Goal: Task Accomplishment & Management: Manage account settings

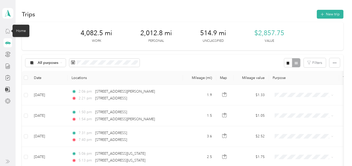
click at [5, 30] on icon at bounding box center [8, 31] width 6 height 6
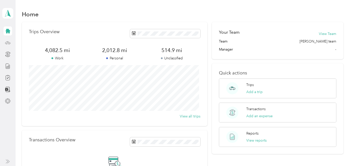
click at [6, 43] on icon at bounding box center [8, 43] width 6 height 6
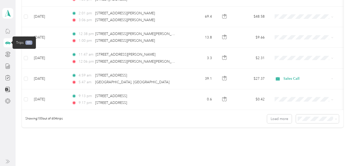
scroll to position [2066, 0]
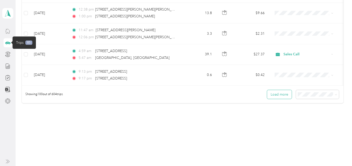
click at [280, 90] on button "Load more" at bounding box center [279, 94] width 25 height 9
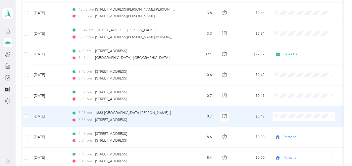
click at [189, 109] on td "0.7" at bounding box center [199, 116] width 33 height 21
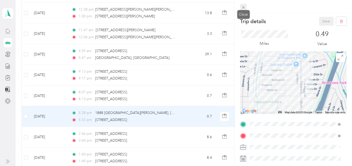
click at [245, 5] on span at bounding box center [243, 7] width 7 height 7
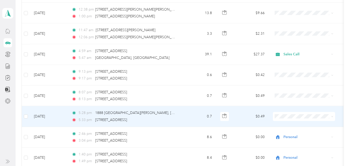
click at [311, 129] on li "Personal" at bounding box center [304, 126] width 62 height 9
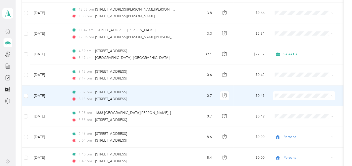
click at [245, 91] on td "$0.49" at bounding box center [251, 95] width 35 height 21
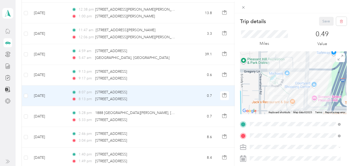
drag, startPoint x: 272, startPoint y: 95, endPoint x: 289, endPoint y: 82, distance: 21.5
click at [289, 82] on div at bounding box center [293, 82] width 107 height 63
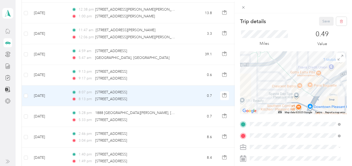
drag, startPoint x: 274, startPoint y: 98, endPoint x: 303, endPoint y: 65, distance: 44.0
click at [303, 65] on div at bounding box center [293, 82] width 107 height 63
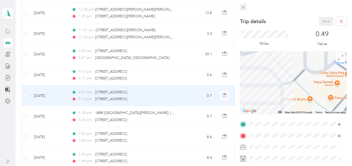
click at [241, 6] on icon at bounding box center [243, 7] width 4 height 4
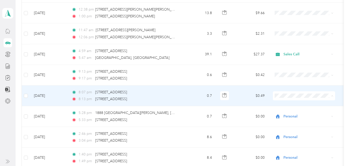
click at [287, 106] on span "Personal" at bounding box center [308, 106] width 46 height 5
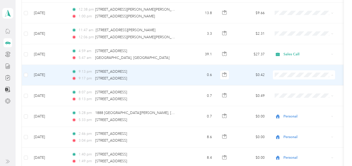
click at [286, 85] on span "Personal" at bounding box center [308, 85] width 46 height 5
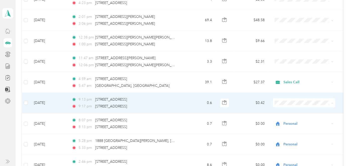
click at [292, 113] on span "Personal" at bounding box center [308, 114] width 46 height 5
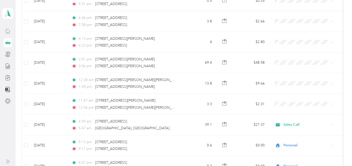
scroll to position [1982, 0]
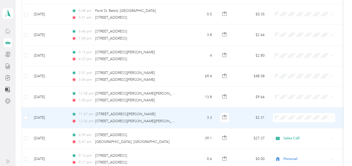
click at [306, 123] on ol "Sales Call Personal" at bounding box center [304, 125] width 62 height 18
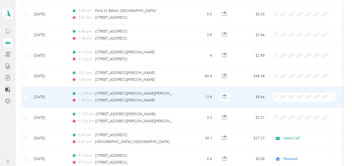
click at [295, 101] on li "Sales Call" at bounding box center [304, 98] width 62 height 9
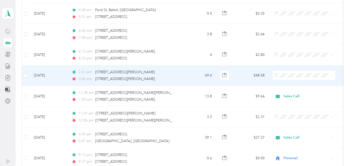
scroll to position [2010, 0]
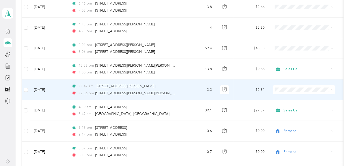
click at [315, 96] on ol "Sales Call Personal" at bounding box center [304, 94] width 62 height 18
click at [313, 93] on li "Sales Call" at bounding box center [304, 92] width 62 height 9
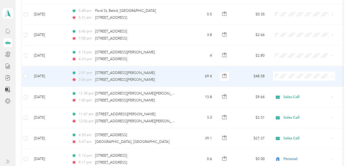
click at [297, 79] on span "Sales Call" at bounding box center [308, 76] width 46 height 5
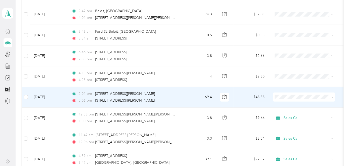
scroll to position [1954, 0]
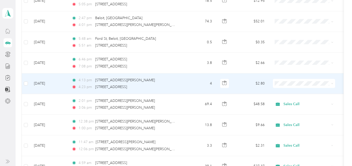
click at [295, 85] on span "Sales Call" at bounding box center [308, 83] width 46 height 5
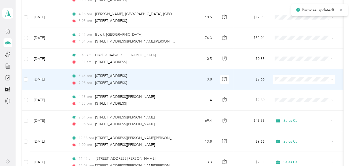
scroll to position [1926, 0]
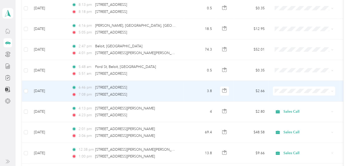
click at [298, 91] on span "Sales Call" at bounding box center [308, 92] width 46 height 5
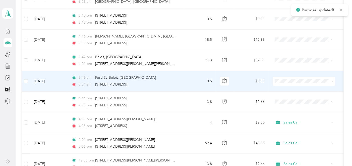
scroll to position [1898, 0]
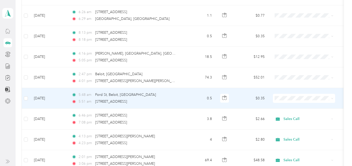
click at [294, 100] on span "Sales Call" at bounding box center [308, 99] width 46 height 5
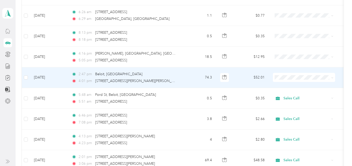
click at [292, 79] on span "Sales Call" at bounding box center [308, 79] width 46 height 5
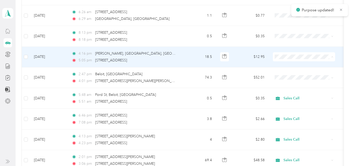
click at [284, 60] on span "Sales Call" at bounding box center [304, 59] width 55 height 5
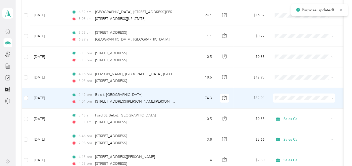
scroll to position [1870, 0]
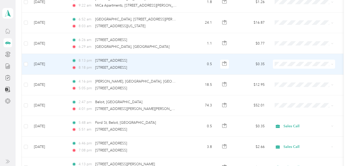
click at [290, 60] on span at bounding box center [304, 64] width 62 height 9
click at [290, 65] on span "Sales Call" at bounding box center [308, 65] width 46 height 5
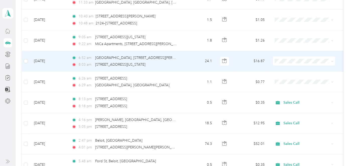
scroll to position [1814, 0]
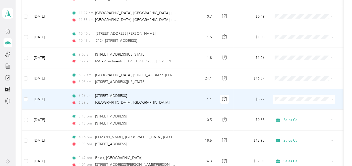
click at [294, 101] on span "Sales Call" at bounding box center [308, 102] width 46 height 5
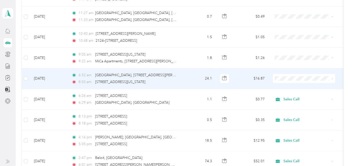
click at [306, 81] on span "Sales Call" at bounding box center [308, 81] width 46 height 5
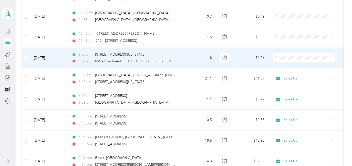
click at [292, 61] on span "Sales Call" at bounding box center [308, 60] width 46 height 5
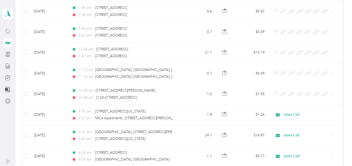
scroll to position [1787, 0]
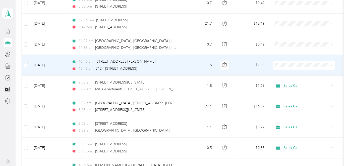
click at [305, 68] on span "Sales Call" at bounding box center [308, 68] width 46 height 5
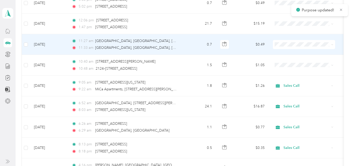
scroll to position [1759, 0]
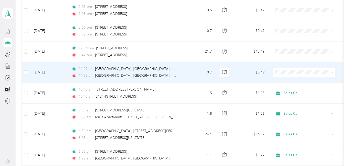
click at [306, 76] on span "Sales Call" at bounding box center [308, 75] width 46 height 5
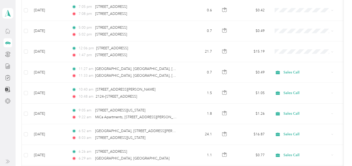
scroll to position [1703, 0]
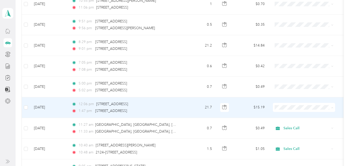
click at [318, 110] on span "Sales Call" at bounding box center [308, 110] width 46 height 5
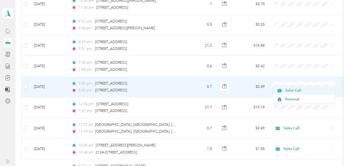
click at [294, 87] on li "Sales Call" at bounding box center [304, 90] width 62 height 9
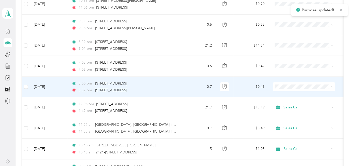
scroll to position [1675, 0]
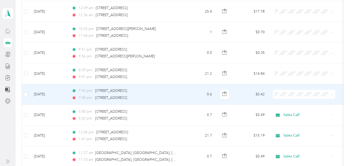
click at [296, 99] on li "Sales Call" at bounding box center [304, 97] width 62 height 9
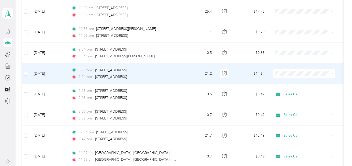
click at [297, 76] on span "Sales Call" at bounding box center [308, 76] width 46 height 5
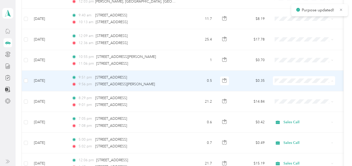
click at [294, 82] on span "Sales Call" at bounding box center [308, 84] width 46 height 5
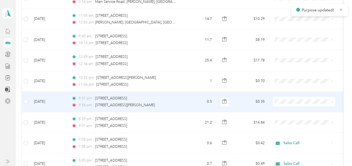
scroll to position [1619, 0]
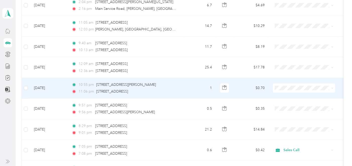
click at [293, 90] on span "Sales Call" at bounding box center [308, 91] width 46 height 5
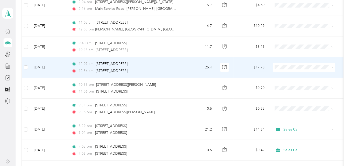
click at [292, 70] on span "Sales Call" at bounding box center [308, 70] width 46 height 5
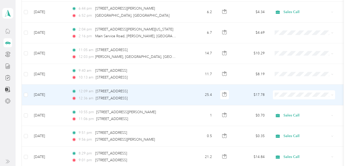
scroll to position [1591, 0]
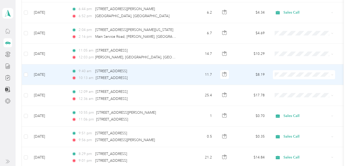
click at [298, 72] on span at bounding box center [304, 74] width 62 height 9
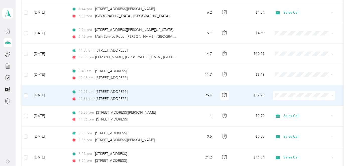
click at [299, 91] on span at bounding box center [304, 95] width 62 height 9
click at [291, 98] on span "Sales Call" at bounding box center [308, 98] width 46 height 5
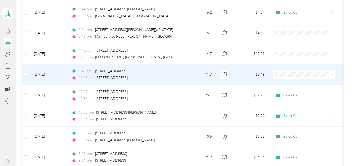
click at [289, 77] on span "Sales Call" at bounding box center [308, 78] width 46 height 5
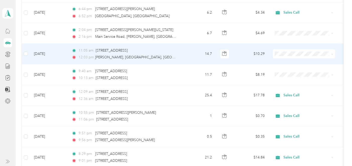
click at [287, 51] on span at bounding box center [304, 53] width 62 height 9
click at [289, 58] on span "Sales Call" at bounding box center [308, 57] width 46 height 5
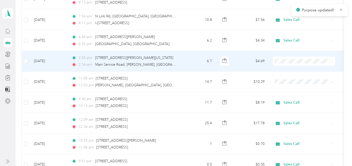
click at [288, 62] on span "Sales Call" at bounding box center [308, 64] width 46 height 5
click at [302, 63] on span "Sales Call" at bounding box center [308, 63] width 46 height 5
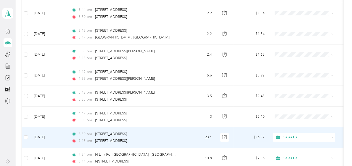
scroll to position [1452, 0]
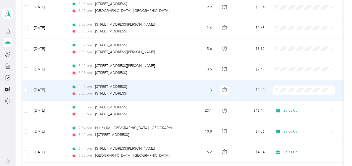
click at [182, 85] on td "4:47 pm [STREET_ADDRESS] 5:05 pm [STREET_ADDRESS]" at bounding box center [126, 90] width 116 height 21
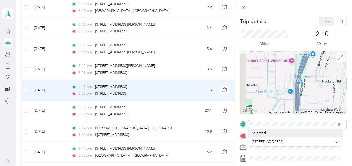
drag, startPoint x: 274, startPoint y: 76, endPoint x: 312, endPoint y: 55, distance: 43.3
click at [312, 55] on div at bounding box center [293, 82] width 107 height 63
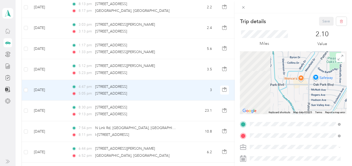
drag, startPoint x: 258, startPoint y: 86, endPoint x: 345, endPoint y: 61, distance: 91.3
click at [345, 61] on form "Trip details Save This trip cannot be edited because it is either under review,…" at bounding box center [293, 129] width 117 height 224
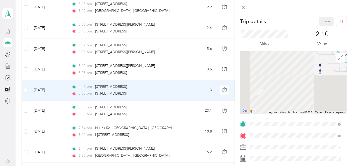
drag, startPoint x: 257, startPoint y: 95, endPoint x: 305, endPoint y: 52, distance: 65.3
click at [304, 38] on div "Trip details Save This trip cannot be edited because it is either under review,…" at bounding box center [293, 129] width 107 height 224
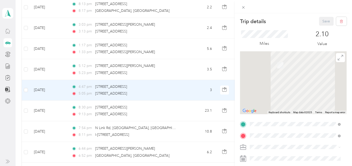
drag, startPoint x: 289, startPoint y: 92, endPoint x: 305, endPoint y: 59, distance: 36.3
click at [305, 59] on div at bounding box center [293, 82] width 107 height 63
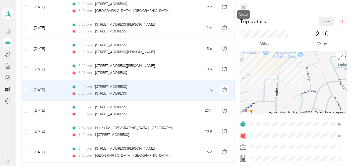
click at [244, 8] on icon at bounding box center [243, 7] width 3 height 3
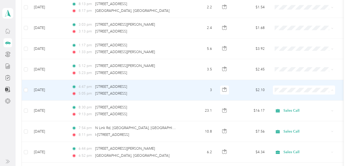
click at [288, 101] on span "Personal" at bounding box center [308, 103] width 46 height 5
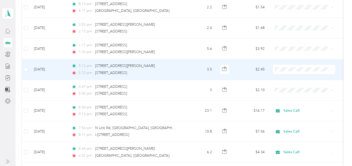
click at [283, 81] on span "Personal" at bounding box center [304, 82] width 55 height 5
click at [285, 80] on span "Personal" at bounding box center [308, 82] width 46 height 5
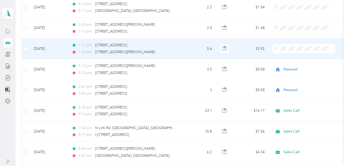
click at [292, 59] on span "Personal" at bounding box center [308, 59] width 46 height 5
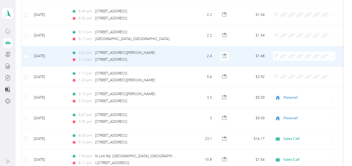
click at [284, 69] on span "Personal" at bounding box center [304, 68] width 55 height 5
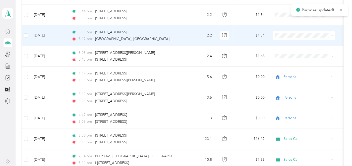
scroll to position [1396, 0]
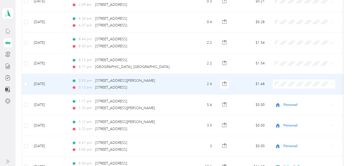
click at [292, 95] on span "Personal" at bounding box center [308, 97] width 46 height 5
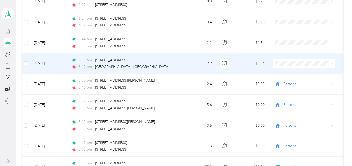
click at [245, 60] on td "$1.54" at bounding box center [251, 63] width 35 height 21
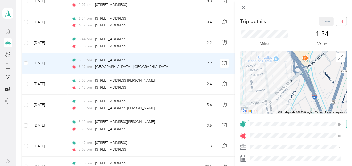
drag, startPoint x: 265, startPoint y: 74, endPoint x: 316, endPoint y: 119, distance: 67.9
click at [328, 166] on div "Trip details Save This trip cannot be edited because it is either under review,…" at bounding box center [175, 166] width 350 height 0
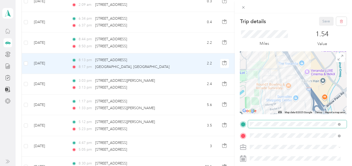
drag, startPoint x: 292, startPoint y: 96, endPoint x: 304, endPoint y: 120, distance: 26.6
click at [304, 120] on div "Trip details Save This trip cannot be edited because it is either under review,…" at bounding box center [293, 129] width 107 height 224
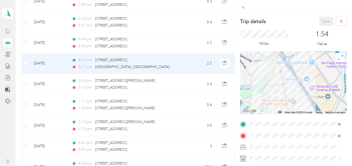
drag, startPoint x: 276, startPoint y: 74, endPoint x: 288, endPoint y: 109, distance: 37.2
click at [288, 109] on div at bounding box center [293, 82] width 107 height 63
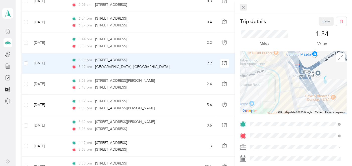
click at [246, 7] on span at bounding box center [243, 7] width 7 height 7
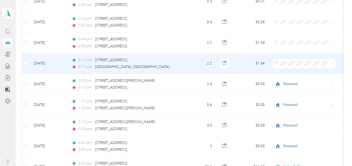
click at [292, 76] on span "Personal" at bounding box center [308, 76] width 46 height 5
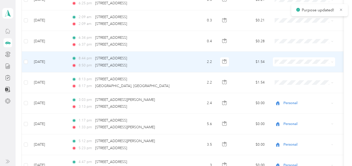
scroll to position [1368, 0]
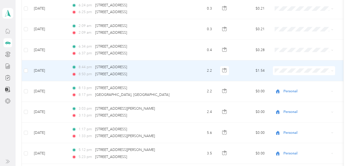
click at [248, 65] on td "$1.54" at bounding box center [251, 70] width 35 height 21
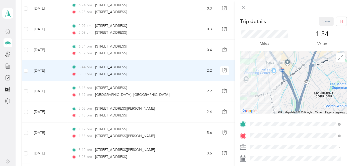
drag, startPoint x: 252, startPoint y: 75, endPoint x: 317, endPoint y: 116, distance: 76.3
click at [317, 116] on div "Trip details Save This trip cannot be edited because it is either under review,…" at bounding box center [293, 129] width 107 height 224
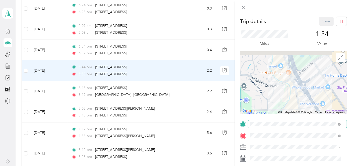
drag, startPoint x: 285, startPoint y: 71, endPoint x: 287, endPoint y: 121, distance: 50.5
click at [287, 121] on div "Trip details Save This trip cannot be edited because it is either under review,…" at bounding box center [293, 129] width 107 height 224
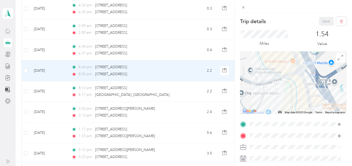
drag, startPoint x: 272, startPoint y: 84, endPoint x: 274, endPoint y: 101, distance: 17.4
click at [274, 101] on div at bounding box center [293, 82] width 107 height 63
click at [244, 7] on icon at bounding box center [243, 7] width 3 height 3
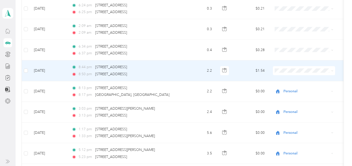
click at [282, 82] on icon at bounding box center [280, 82] width 6 height 4
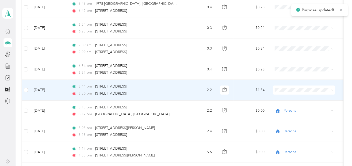
scroll to position [1340, 0]
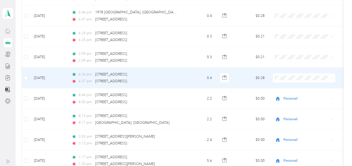
click at [243, 71] on td "$0.28" at bounding box center [251, 78] width 35 height 21
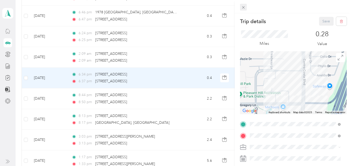
click at [244, 7] on icon at bounding box center [243, 7] width 3 height 3
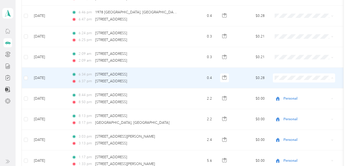
click at [285, 90] on span "Personal" at bounding box center [304, 91] width 55 height 5
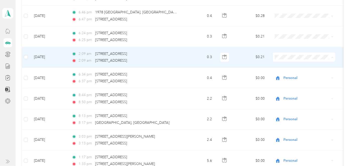
click at [277, 69] on icon at bounding box center [280, 71] width 6 height 4
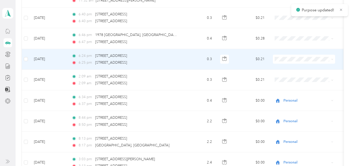
scroll to position [1312, 0]
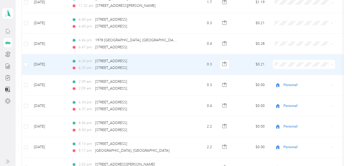
click at [246, 59] on td "$0.21" at bounding box center [251, 64] width 35 height 21
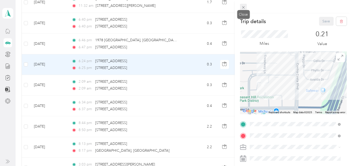
click at [245, 9] on icon at bounding box center [243, 7] width 4 height 4
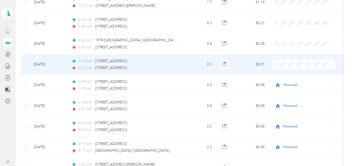
click at [284, 76] on span "Personal" at bounding box center [304, 77] width 55 height 5
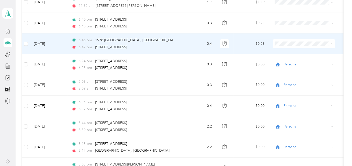
click at [290, 42] on span at bounding box center [304, 43] width 62 height 9
click at [285, 43] on span at bounding box center [304, 43] width 62 height 9
click at [285, 55] on span "Personal" at bounding box center [308, 57] width 46 height 5
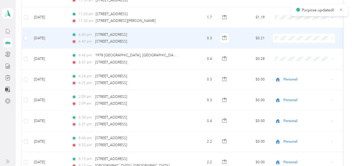
scroll to position [1284, 0]
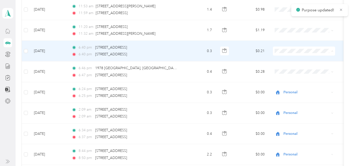
click at [284, 63] on span "Personal" at bounding box center [304, 64] width 55 height 5
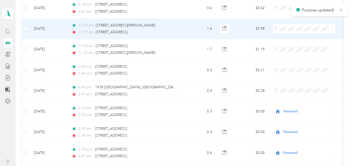
scroll to position [1256, 0]
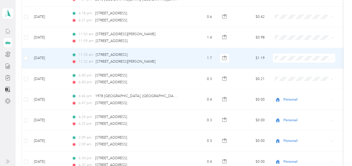
click at [240, 53] on td "$1.19" at bounding box center [251, 58] width 35 height 21
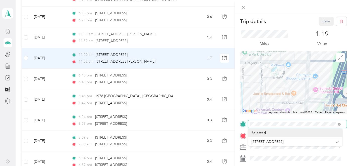
drag, startPoint x: 263, startPoint y: 68, endPoint x: 322, endPoint y: 128, distance: 84.2
click at [322, 128] on div "Trip details Save This trip cannot be edited because it is either under review,…" at bounding box center [293, 129] width 107 height 224
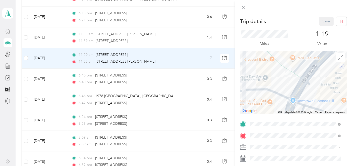
drag, startPoint x: 263, startPoint y: 71, endPoint x: 325, endPoint y: 109, distance: 72.8
click at [325, 109] on div at bounding box center [293, 82] width 107 height 63
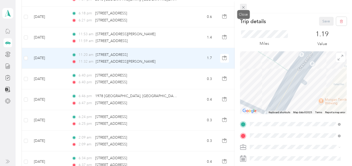
click at [243, 6] on icon at bounding box center [243, 7] width 4 height 4
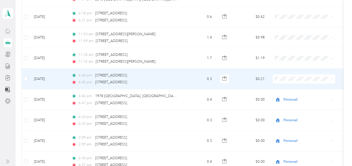
click at [287, 92] on span "Personal" at bounding box center [308, 92] width 46 height 5
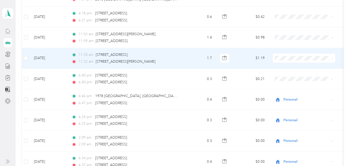
click at [283, 72] on li "Personal" at bounding box center [304, 72] width 62 height 9
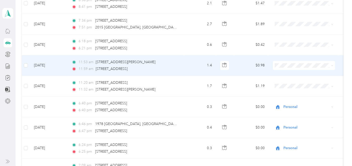
click at [284, 77] on span "Personal" at bounding box center [304, 78] width 55 height 5
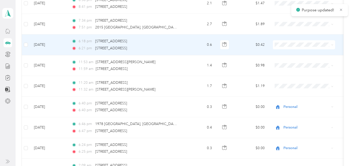
click at [281, 44] on span at bounding box center [304, 44] width 62 height 9
click at [280, 56] on span "Personal" at bounding box center [304, 57] width 55 height 5
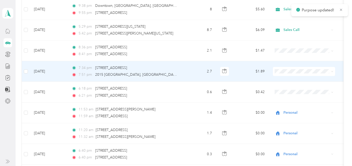
scroll to position [1172, 0]
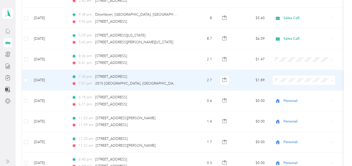
click at [240, 76] on td "$1.89" at bounding box center [251, 80] width 35 height 21
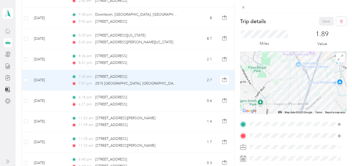
drag, startPoint x: 291, startPoint y: 75, endPoint x: 275, endPoint y: 90, distance: 22.4
click at [275, 90] on div at bounding box center [293, 82] width 107 height 63
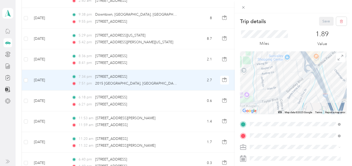
drag, startPoint x: 268, startPoint y: 80, endPoint x: 251, endPoint y: 99, distance: 26.0
click at [251, 99] on div at bounding box center [293, 82] width 107 height 63
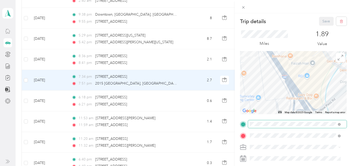
drag, startPoint x: 286, startPoint y: 84, endPoint x: 281, endPoint y: 119, distance: 35.0
click at [281, 128] on div "Trip details Save This trip cannot be edited because it is either under review,…" at bounding box center [293, 129] width 107 height 224
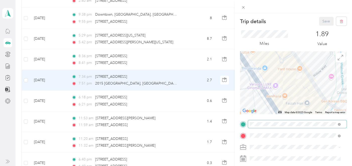
drag, startPoint x: 278, startPoint y: 79, endPoint x: 273, endPoint y: 121, distance: 42.0
click at [273, 121] on div "Trip details Save This trip cannot be edited because it is either under review,…" at bounding box center [293, 129] width 107 height 224
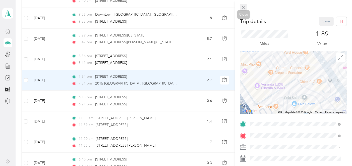
click at [245, 7] on icon at bounding box center [243, 7] width 4 height 4
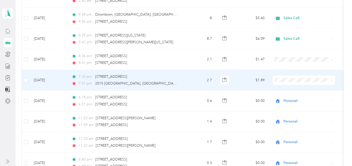
click at [287, 92] on span "Personal" at bounding box center [308, 93] width 46 height 5
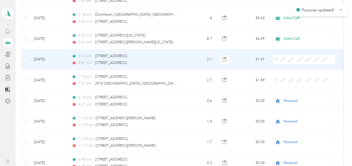
scroll to position [1144, 0]
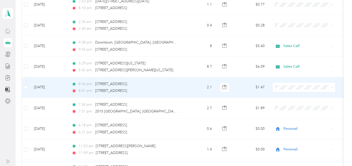
click at [286, 100] on span "Personal" at bounding box center [308, 98] width 46 height 5
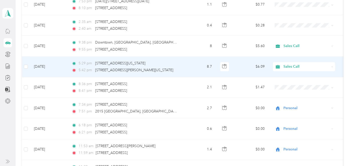
scroll to position [1116, 0]
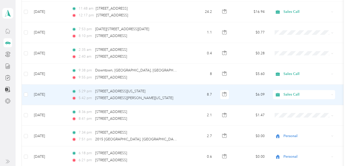
click at [282, 92] on span "Sales Call" at bounding box center [302, 95] width 55 height 6
click at [285, 108] on span "Personal" at bounding box center [304, 108] width 55 height 5
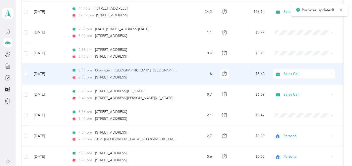
click at [282, 74] on div "Sales Call" at bounding box center [304, 73] width 62 height 9
click at [286, 88] on span "Personal" at bounding box center [308, 86] width 46 height 5
click at [297, 71] on span "Sales Call" at bounding box center [307, 74] width 46 height 6
click at [296, 86] on span "Personal" at bounding box center [308, 87] width 46 height 5
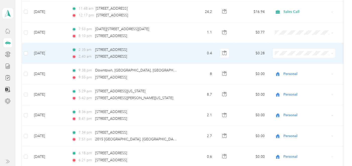
click at [295, 66] on span "Personal" at bounding box center [308, 67] width 46 height 5
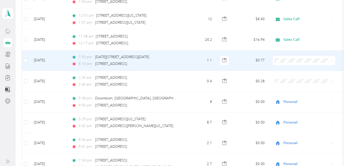
click at [293, 56] on span at bounding box center [304, 60] width 62 height 9
click at [292, 72] on li "Personal" at bounding box center [304, 72] width 62 height 9
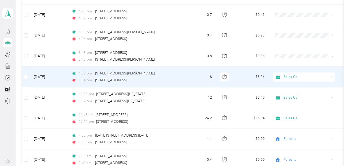
scroll to position [1005, 0]
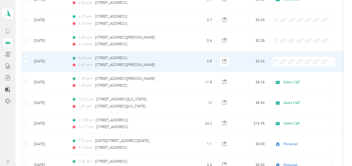
click at [291, 74] on span "Personal" at bounding box center [308, 76] width 46 height 5
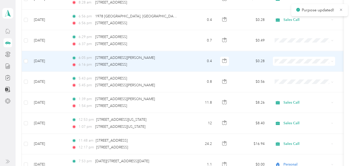
scroll to position [977, 0]
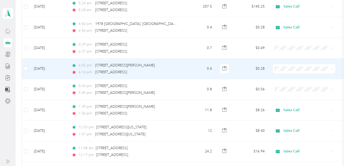
click at [287, 82] on span "Personal" at bounding box center [308, 82] width 46 height 5
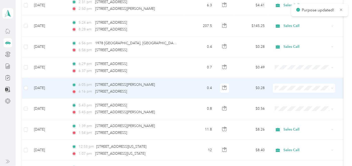
scroll to position [949, 0]
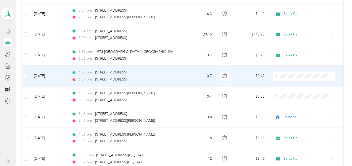
click at [249, 73] on td "$0.49" at bounding box center [251, 76] width 35 height 21
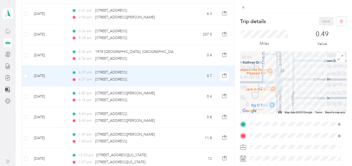
drag, startPoint x: 301, startPoint y: 95, endPoint x: 332, endPoint y: 105, distance: 32.7
click at [332, 106] on div at bounding box center [293, 82] width 107 height 63
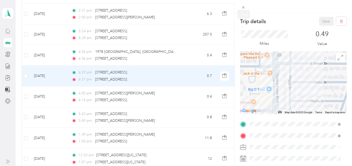
click at [245, 6] on icon at bounding box center [243, 7] width 4 height 4
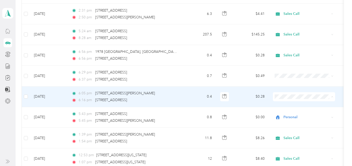
click at [296, 110] on span "Personal" at bounding box center [308, 111] width 46 height 5
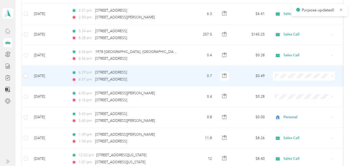
click at [290, 89] on span "Personal" at bounding box center [308, 90] width 46 height 5
click at [302, 89] on span "Personal" at bounding box center [308, 90] width 46 height 5
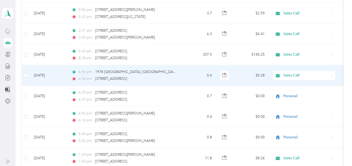
scroll to position [921, 0]
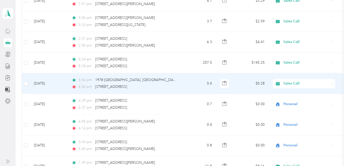
click at [247, 79] on td "$0.28" at bounding box center [251, 83] width 35 height 21
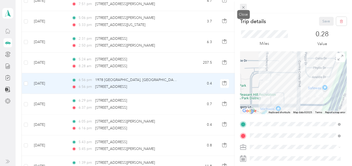
click at [244, 6] on icon at bounding box center [243, 7] width 4 height 4
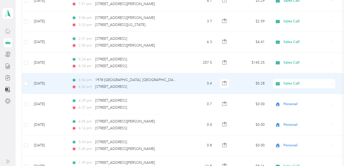
click at [291, 81] on span "Sales Call" at bounding box center [307, 84] width 46 height 6
click at [292, 97] on span "Personal" at bounding box center [308, 97] width 46 height 5
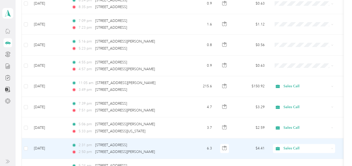
scroll to position [809, 0]
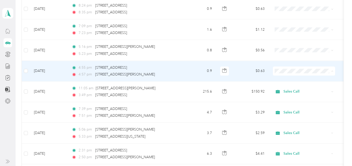
click at [283, 84] on span "Personal" at bounding box center [304, 85] width 55 height 5
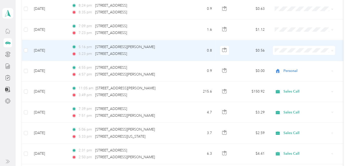
click at [281, 64] on icon at bounding box center [280, 64] width 6 height 4
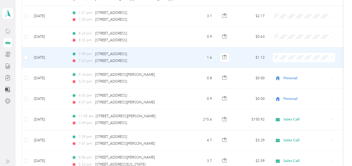
click at [241, 57] on td "$1.12" at bounding box center [251, 57] width 35 height 21
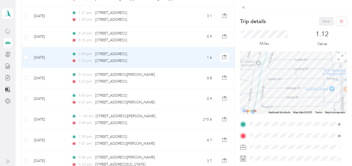
drag, startPoint x: 271, startPoint y: 61, endPoint x: 276, endPoint y: 97, distance: 36.9
click at [276, 97] on div at bounding box center [293, 82] width 107 height 63
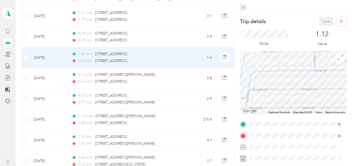
click at [243, 8] on icon at bounding box center [243, 7] width 4 height 4
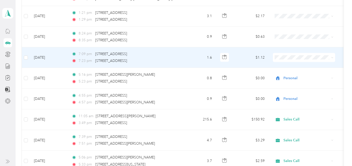
click at [283, 70] on span "Personal" at bounding box center [304, 72] width 55 height 5
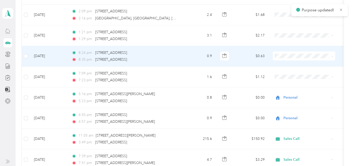
scroll to position [754, 0]
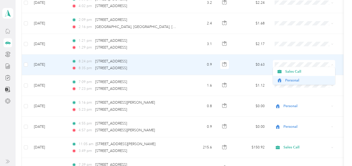
click at [280, 80] on icon at bounding box center [280, 80] width 4 height 4
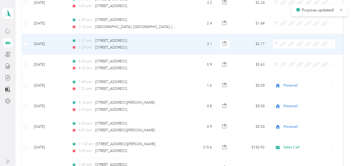
scroll to position [726, 0]
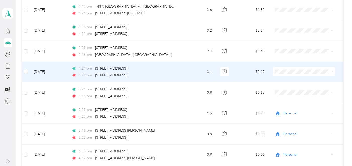
click at [282, 86] on icon at bounding box center [280, 87] width 6 height 4
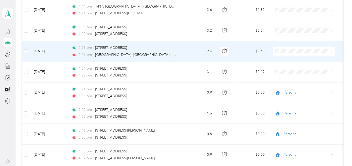
click at [283, 67] on span "Personal" at bounding box center [304, 66] width 55 height 5
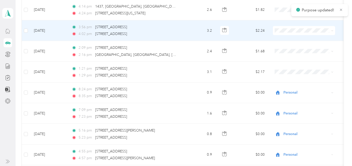
click at [286, 45] on span "Personal" at bounding box center [308, 45] width 46 height 5
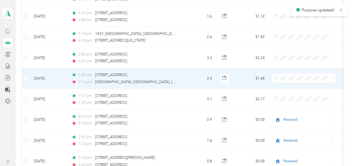
scroll to position [698, 0]
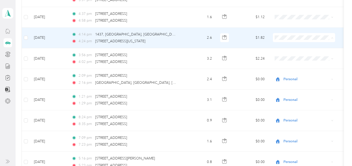
click at [282, 53] on icon at bounding box center [280, 54] width 6 height 4
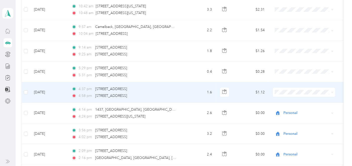
scroll to position [614, 0]
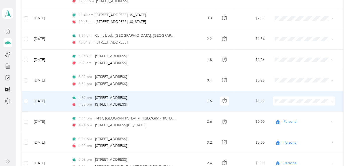
click at [240, 97] on td "$1.12" at bounding box center [251, 101] width 35 height 21
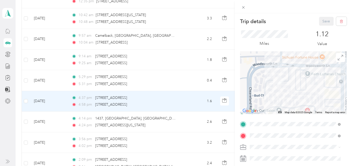
drag, startPoint x: 298, startPoint y: 90, endPoint x: 298, endPoint y: 48, distance: 42.7
click at [298, 48] on div "Trip details Save This trip cannot be edited because it is either under review,…" at bounding box center [293, 129] width 107 height 224
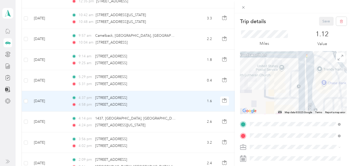
drag, startPoint x: 303, startPoint y: 82, endPoint x: 231, endPoint y: 89, distance: 72.8
click at [231, 89] on div "Trip details Save This trip cannot be edited because it is either under review,…" at bounding box center [176, 83] width 352 height 166
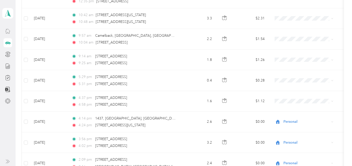
drag, startPoint x: 296, startPoint y: 84, endPoint x: 277, endPoint y: 93, distance: 20.5
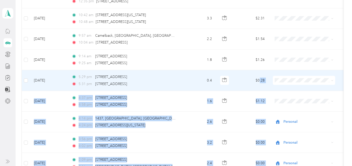
drag, startPoint x: 277, startPoint y: 93, endPoint x: 237, endPoint y: 77, distance: 43.1
click at [237, 77] on td "$0.28" at bounding box center [251, 80] width 35 height 21
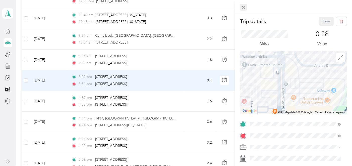
click at [242, 7] on icon at bounding box center [243, 7] width 4 height 4
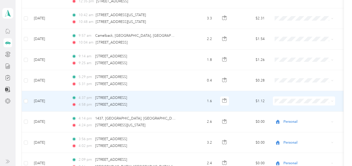
click at [244, 95] on td "$1.12" at bounding box center [251, 101] width 35 height 21
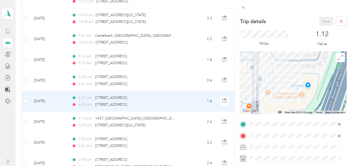
drag, startPoint x: 312, startPoint y: 98, endPoint x: 312, endPoint y: 36, distance: 61.8
click at [312, 36] on div "Trip details Save This trip cannot be edited because it is either under review,…" at bounding box center [293, 129] width 107 height 224
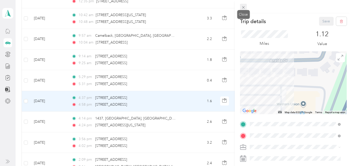
click at [243, 5] on icon at bounding box center [243, 7] width 4 height 4
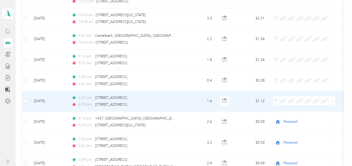
click at [290, 116] on span "Personal" at bounding box center [308, 116] width 46 height 5
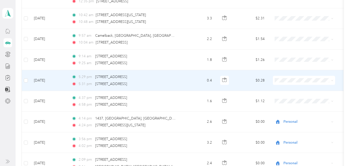
click at [282, 96] on icon at bounding box center [280, 96] width 6 height 4
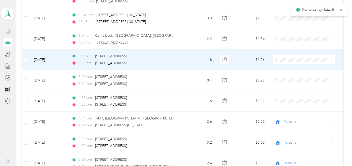
scroll to position [586, 0]
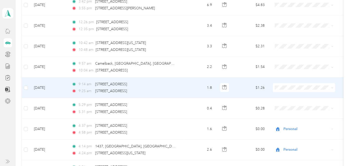
click at [241, 85] on td "$1.26" at bounding box center [251, 87] width 35 height 21
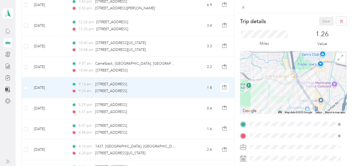
drag, startPoint x: 282, startPoint y: 64, endPoint x: 283, endPoint y: 112, distance: 48.3
click at [283, 112] on div "Map Data Map data ©2025 Google Map data ©2025 Google 500 m Click to toggle betw…" at bounding box center [293, 82] width 107 height 63
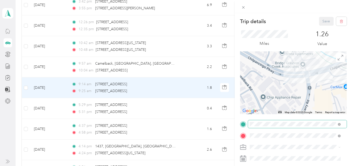
drag, startPoint x: 296, startPoint y: 65, endPoint x: 283, endPoint y: 133, distance: 69.0
click at [283, 166] on div "Trip details Save This trip cannot be edited because it is either under review,…" at bounding box center [175, 166] width 350 height 0
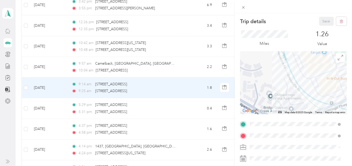
drag, startPoint x: 303, startPoint y: 74, endPoint x: 298, endPoint y: 110, distance: 36.9
click at [298, 114] on div "Map Data Map data ©2025 Google Map data ©2025 Google 50 m Click to toggle betwe…" at bounding box center [293, 82] width 107 height 63
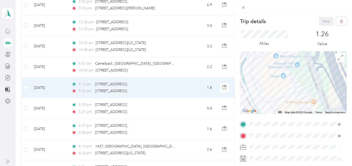
drag, startPoint x: 314, startPoint y: 85, endPoint x: 283, endPoint y: 103, distance: 35.4
click at [283, 103] on div at bounding box center [293, 82] width 107 height 63
click at [242, 7] on icon at bounding box center [243, 7] width 4 height 4
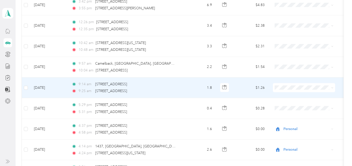
click at [286, 102] on span "Personal" at bounding box center [308, 103] width 46 height 5
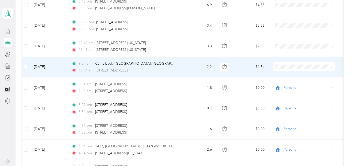
click at [293, 80] on span "Personal" at bounding box center [308, 82] width 46 height 5
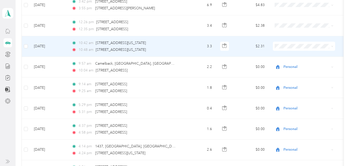
click at [239, 46] on td "$2.31" at bounding box center [251, 46] width 35 height 21
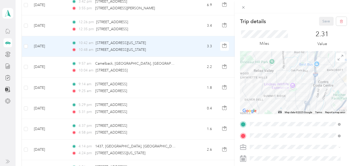
drag, startPoint x: 267, startPoint y: 86, endPoint x: 279, endPoint y: 75, distance: 16.4
click at [279, 75] on div at bounding box center [293, 82] width 107 height 63
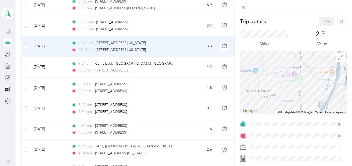
drag, startPoint x: 272, startPoint y: 94, endPoint x: 281, endPoint y: 90, distance: 10.1
click at [281, 90] on div at bounding box center [293, 82] width 107 height 63
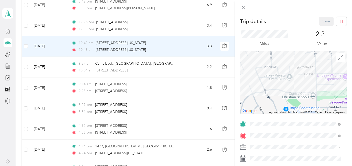
drag, startPoint x: 276, startPoint y: 79, endPoint x: 292, endPoint y: 116, distance: 40.5
click at [292, 118] on div "Trip details Save This trip cannot be edited because it is either under review,…" at bounding box center [293, 129] width 107 height 224
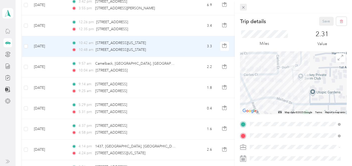
click at [243, 8] on icon at bounding box center [243, 7] width 4 height 4
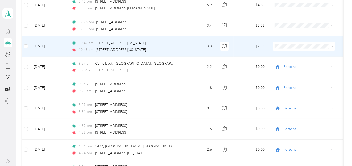
click at [287, 63] on li "Personal" at bounding box center [304, 62] width 62 height 9
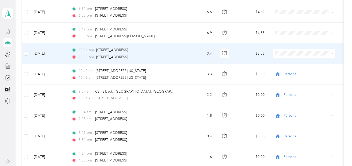
click at [283, 69] on icon at bounding box center [280, 70] width 6 height 4
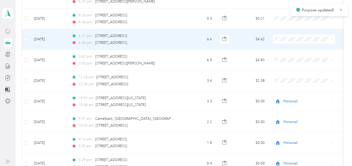
scroll to position [530, 0]
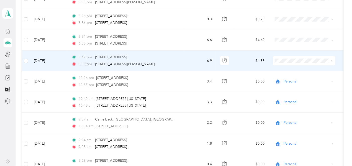
click at [244, 57] on td "$4.83" at bounding box center [251, 61] width 35 height 21
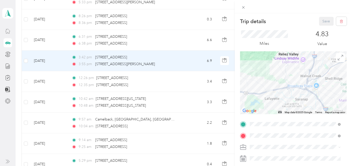
drag, startPoint x: 283, startPoint y: 85, endPoint x: 288, endPoint y: 72, distance: 14.5
click at [288, 72] on div at bounding box center [293, 82] width 107 height 63
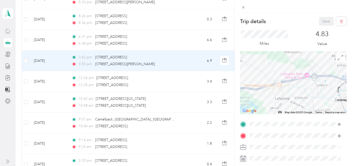
drag, startPoint x: 264, startPoint y: 72, endPoint x: 271, endPoint y: 67, distance: 8.6
click at [271, 67] on div at bounding box center [293, 82] width 107 height 63
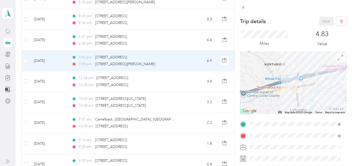
drag, startPoint x: 274, startPoint y: 86, endPoint x: 281, endPoint y: 70, distance: 16.7
click at [281, 70] on div at bounding box center [293, 82] width 107 height 63
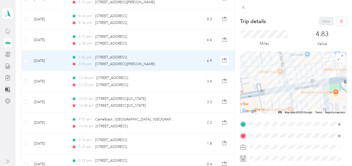
drag, startPoint x: 306, startPoint y: 99, endPoint x: 310, endPoint y: 75, distance: 24.7
click at [310, 75] on div at bounding box center [293, 82] width 107 height 63
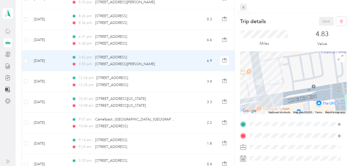
click at [242, 6] on icon at bounding box center [243, 7] width 4 height 4
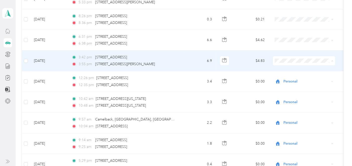
click at [285, 74] on span "Personal" at bounding box center [308, 76] width 46 height 5
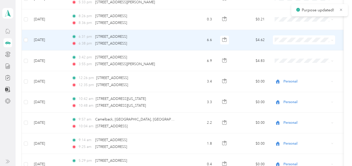
click at [283, 56] on span "Personal" at bounding box center [304, 55] width 55 height 5
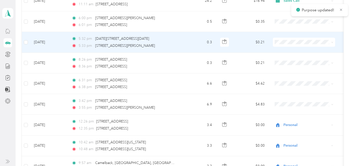
scroll to position [474, 0]
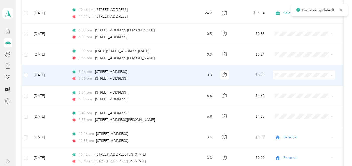
click at [283, 92] on span "Personal" at bounding box center [304, 91] width 55 height 5
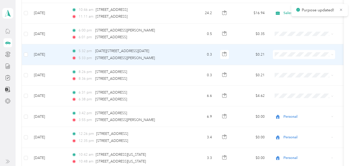
click at [280, 70] on icon at bounding box center [280, 69] width 4 height 4
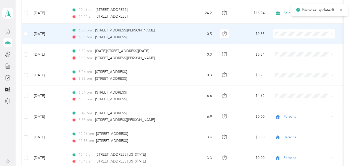
click at [283, 51] on span "Personal" at bounding box center [304, 50] width 55 height 5
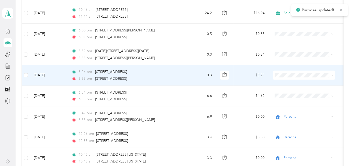
scroll to position [447, 0]
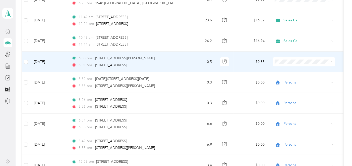
click at [292, 75] on span "Personal" at bounding box center [308, 76] width 46 height 5
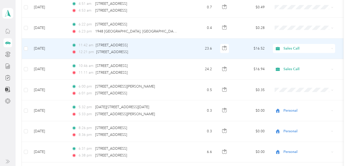
scroll to position [390, 0]
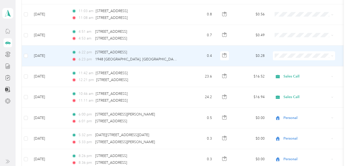
click at [285, 70] on span "Personal" at bounding box center [304, 70] width 55 height 5
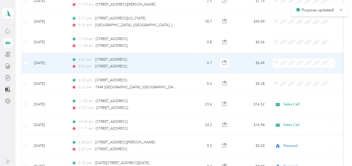
click at [283, 78] on span "Personal" at bounding box center [304, 78] width 55 height 5
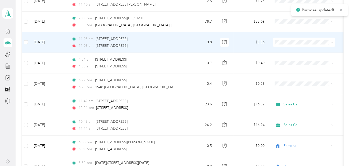
click at [280, 58] on icon at bounding box center [280, 59] width 6 height 4
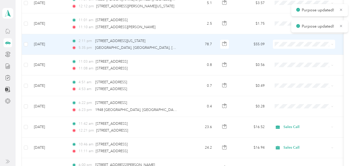
scroll to position [335, 0]
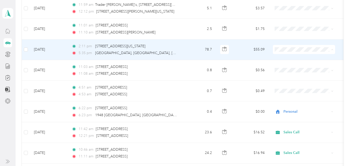
click at [282, 65] on icon at bounding box center [280, 66] width 6 height 4
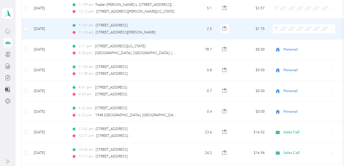
click at [242, 27] on td "$1.75" at bounding box center [251, 29] width 35 height 21
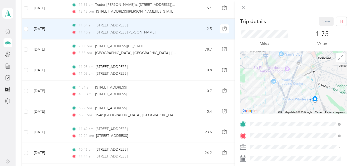
drag, startPoint x: 292, startPoint y: 80, endPoint x: 281, endPoint y: 99, distance: 21.5
click at [282, 103] on div at bounding box center [293, 82] width 107 height 63
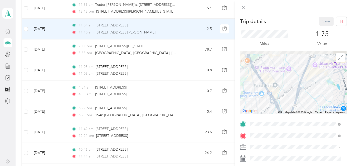
drag, startPoint x: 279, startPoint y: 69, endPoint x: 276, endPoint y: 94, distance: 24.7
click at [276, 94] on div at bounding box center [293, 82] width 107 height 63
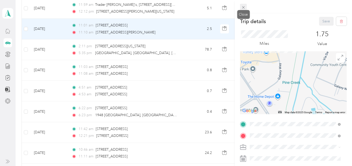
click at [243, 7] on icon at bounding box center [243, 7] width 3 height 3
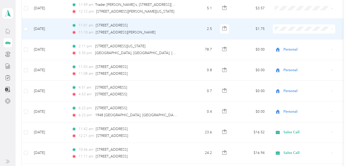
click at [284, 46] on span "Personal" at bounding box center [304, 45] width 55 height 5
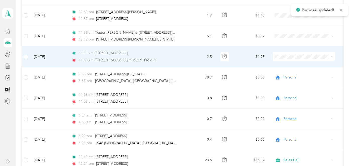
scroll to position [279, 0]
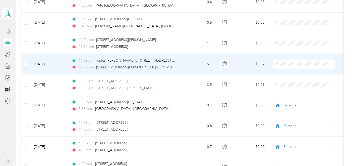
click at [281, 79] on icon at bounding box center [280, 79] width 6 height 4
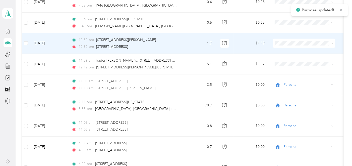
click at [282, 62] on li "Personal" at bounding box center [304, 60] width 62 height 9
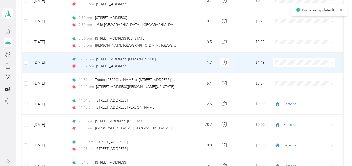
scroll to position [251, 0]
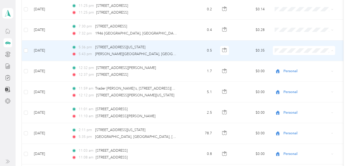
click at [281, 67] on icon at bounding box center [280, 68] width 6 height 4
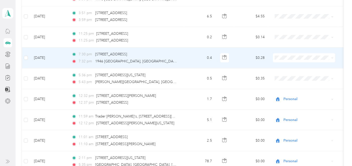
click at [284, 72] on li "Personal" at bounding box center [304, 74] width 62 height 9
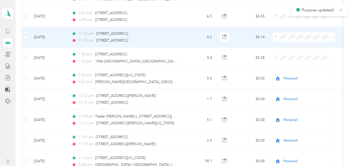
click at [282, 53] on icon at bounding box center [280, 55] width 6 height 4
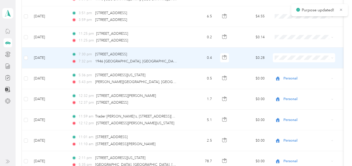
scroll to position [195, 0]
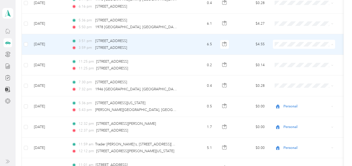
click at [283, 59] on span "Personal" at bounding box center [304, 61] width 55 height 5
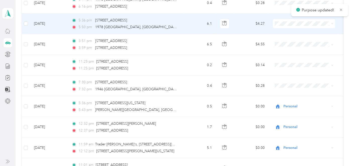
click at [282, 40] on icon at bounding box center [280, 39] width 6 height 4
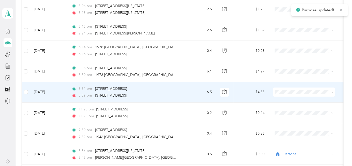
scroll to position [139, 0]
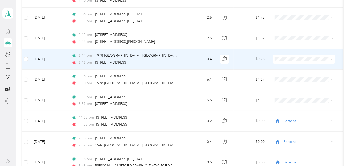
click at [292, 76] on span "Personal" at bounding box center [308, 76] width 46 height 5
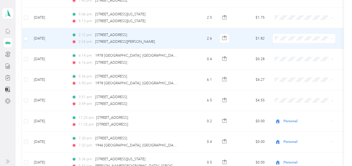
click at [299, 55] on span "Personal" at bounding box center [308, 55] width 46 height 5
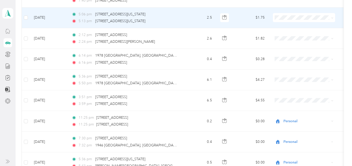
click at [289, 34] on span "Personal" at bounding box center [308, 34] width 46 height 5
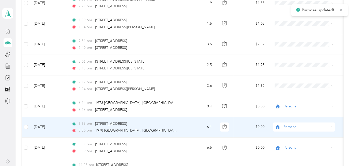
scroll to position [83, 0]
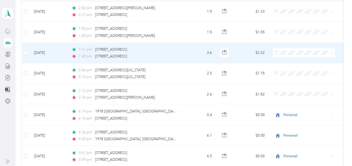
click at [298, 67] on li "Personal" at bounding box center [304, 70] width 62 height 9
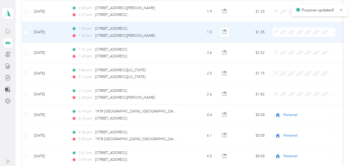
click at [292, 50] on span "Personal" at bounding box center [308, 49] width 46 height 5
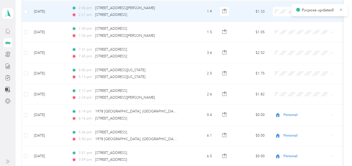
click at [287, 27] on span "Personal" at bounding box center [308, 29] width 46 height 5
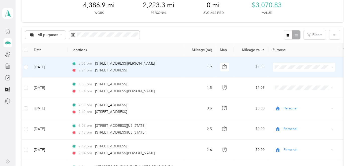
scroll to position [28, 0]
click at [298, 83] on span "Personal" at bounding box center [308, 84] width 46 height 5
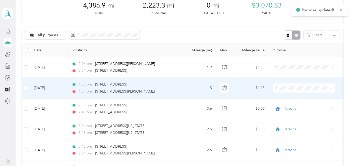
click at [297, 102] on li "Personal" at bounding box center [304, 105] width 62 height 9
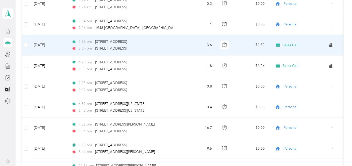
scroll to position [2094, 0]
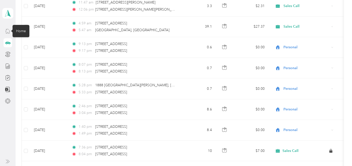
click at [7, 31] on icon at bounding box center [8, 31] width 6 height 6
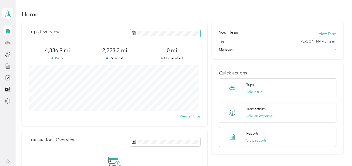
click at [134, 32] on icon at bounding box center [134, 33] width 4 height 4
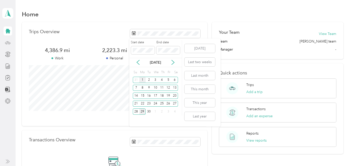
click at [142, 79] on div "1" at bounding box center [142, 80] width 7 height 6
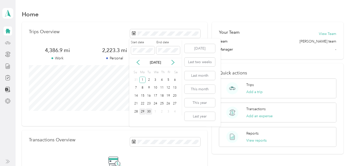
click at [148, 111] on div "30" at bounding box center [149, 111] width 7 height 6
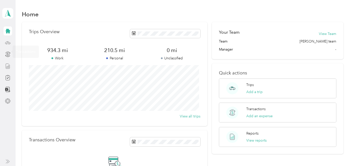
click at [7, 65] on icon at bounding box center [8, 66] width 6 height 6
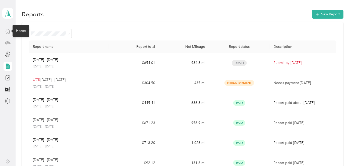
click at [8, 31] on icon at bounding box center [8, 31] width 6 height 6
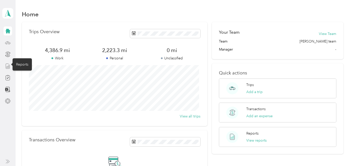
click at [7, 64] on icon at bounding box center [8, 66] width 6 height 6
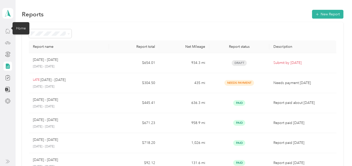
click at [6, 30] on icon at bounding box center [8, 31] width 6 height 6
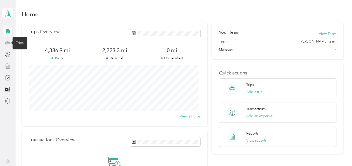
click at [7, 44] on icon at bounding box center [8, 43] width 6 height 6
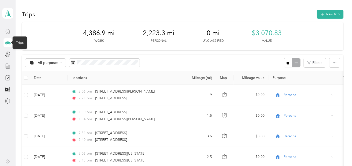
click at [8, 30] on icon at bounding box center [8, 31] width 6 height 6
